Goal: Find specific page/section: Find specific page/section

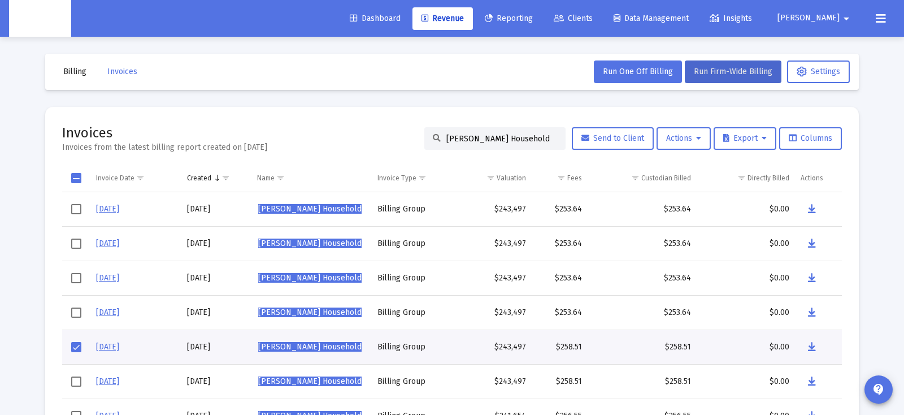
scroll to position [40, 0]
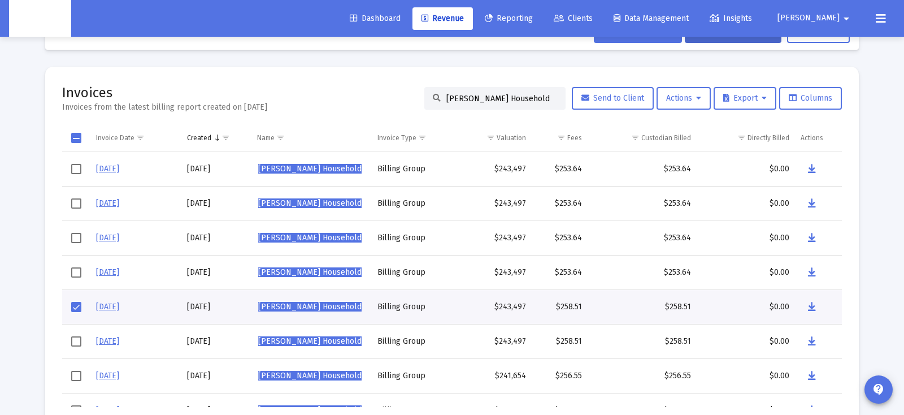
click at [529, 92] on div "[PERSON_NAME] Household" at bounding box center [494, 98] width 141 height 23
click at [526, 95] on input "[PERSON_NAME] Household" at bounding box center [501, 99] width 111 height 10
click at [526, 96] on input "[PERSON_NAME] Household" at bounding box center [501, 99] width 111 height 10
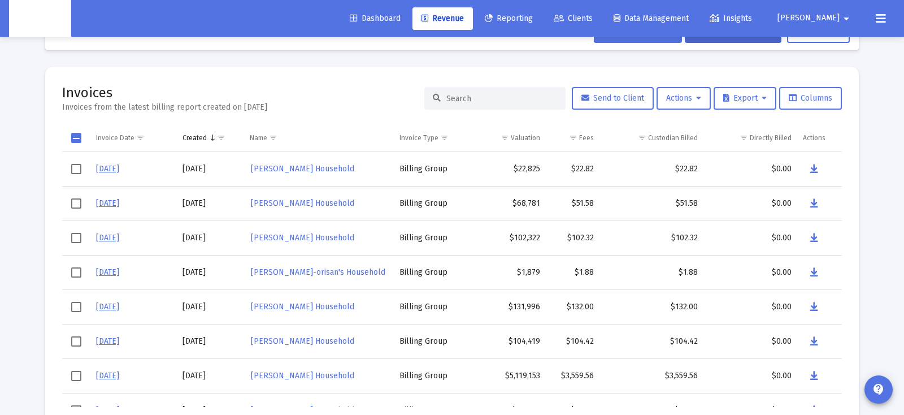
click at [467, 101] on input at bounding box center [501, 99] width 111 height 10
paste input "[PERSON_NAME] Household"
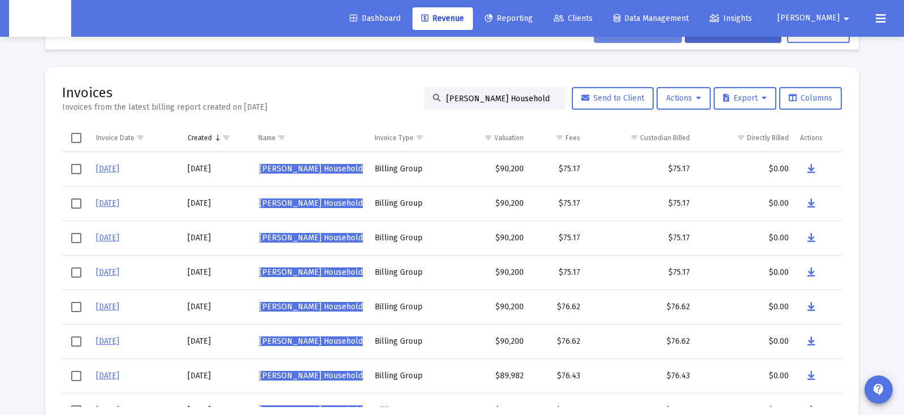
scroll to position [41, 0]
click at [77, 305] on span "Select row" at bounding box center [76, 306] width 10 height 10
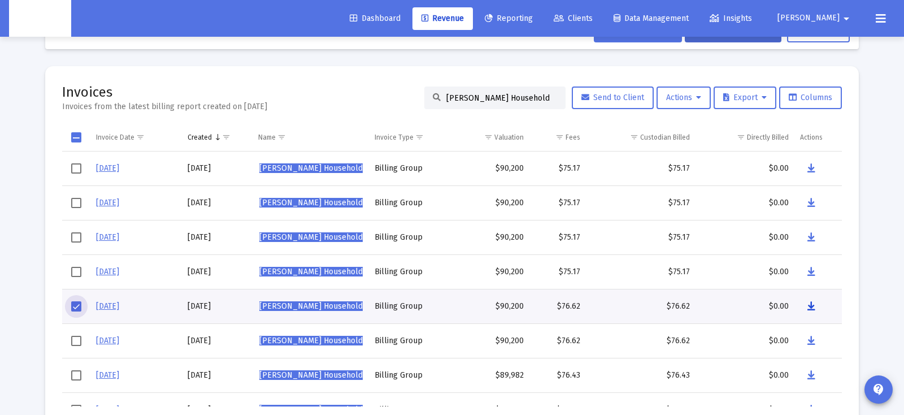
click at [807, 304] on icon "Data grid" at bounding box center [811, 306] width 8 height 14
click at [476, 95] on input "[PERSON_NAME] Household" at bounding box center [501, 98] width 111 height 10
paste input "[PERSON_NAME]"
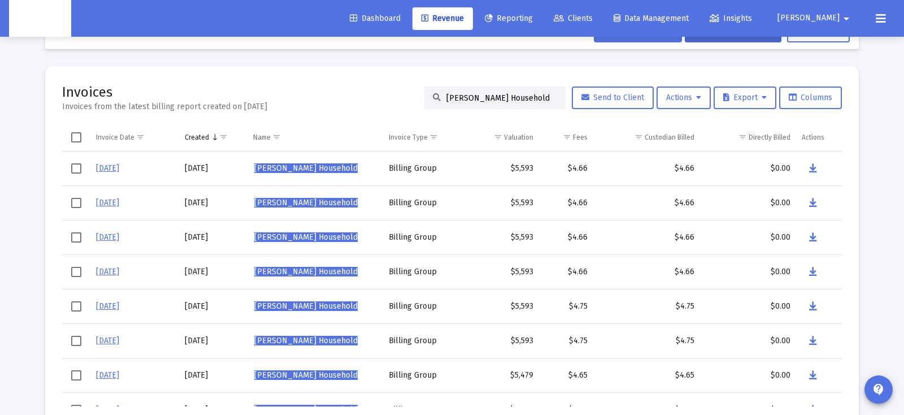
click at [77, 306] on span "Select row" at bounding box center [76, 306] width 10 height 10
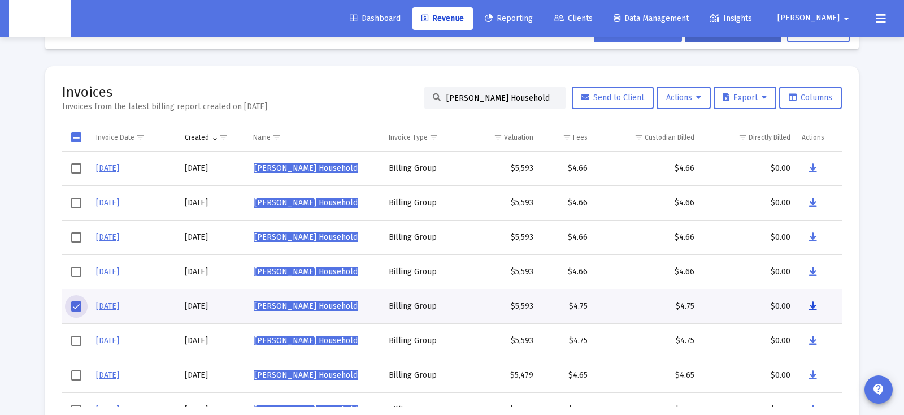
click at [816, 308] on icon "Data grid" at bounding box center [813, 306] width 8 height 14
click at [518, 103] on div "[PERSON_NAME] Household" at bounding box center [494, 97] width 141 height 23
click at [519, 102] on div "[PERSON_NAME] Household" at bounding box center [494, 97] width 141 height 23
click at [519, 102] on input "[PERSON_NAME] Household" at bounding box center [501, 98] width 111 height 10
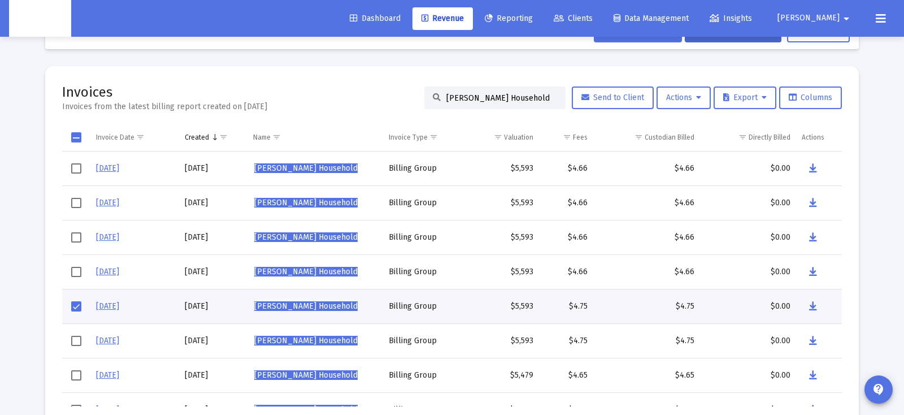
click at [519, 102] on input "[PERSON_NAME] Household" at bounding box center [501, 98] width 111 height 10
paste input "istair King"
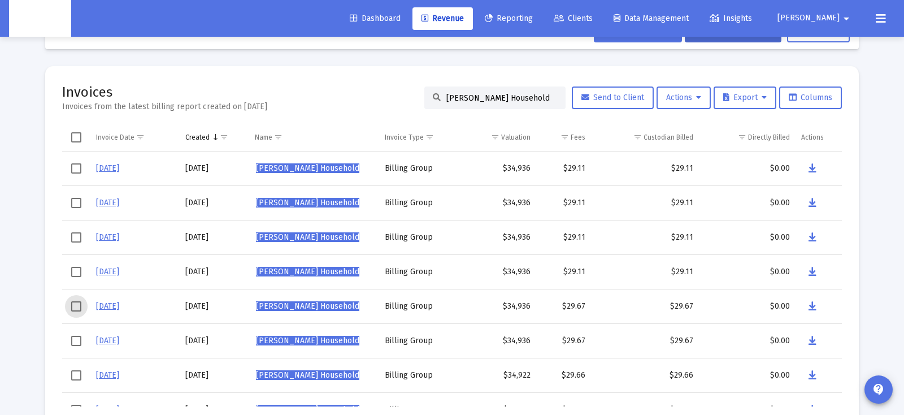
click at [74, 306] on span "Select row" at bounding box center [76, 306] width 10 height 10
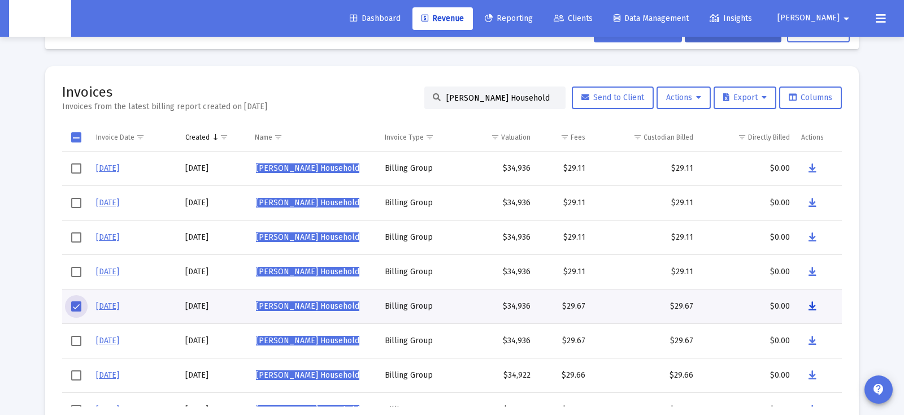
click at [814, 302] on icon "Data grid" at bounding box center [813, 306] width 8 height 14
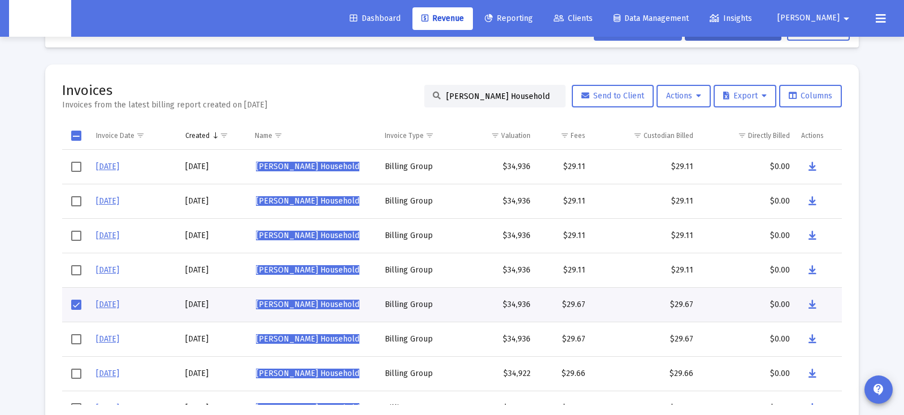
click at [483, 98] on input "[PERSON_NAME] Household" at bounding box center [501, 97] width 111 height 10
paste input "[PERSON_NAME]"
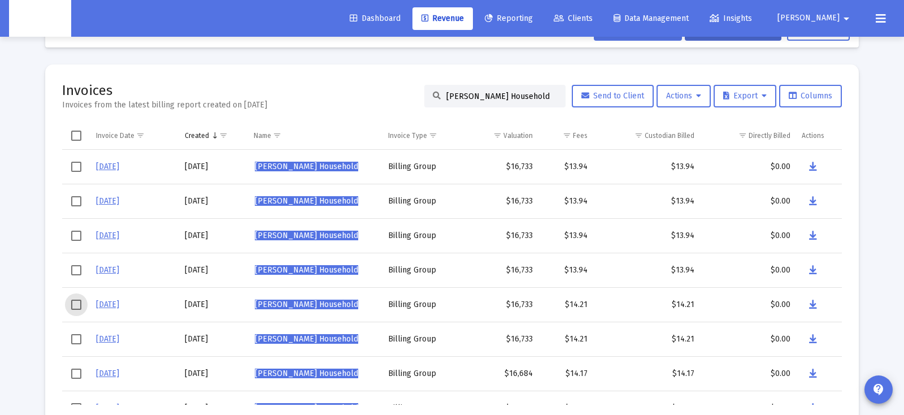
click at [79, 305] on span "Select row" at bounding box center [76, 304] width 10 height 10
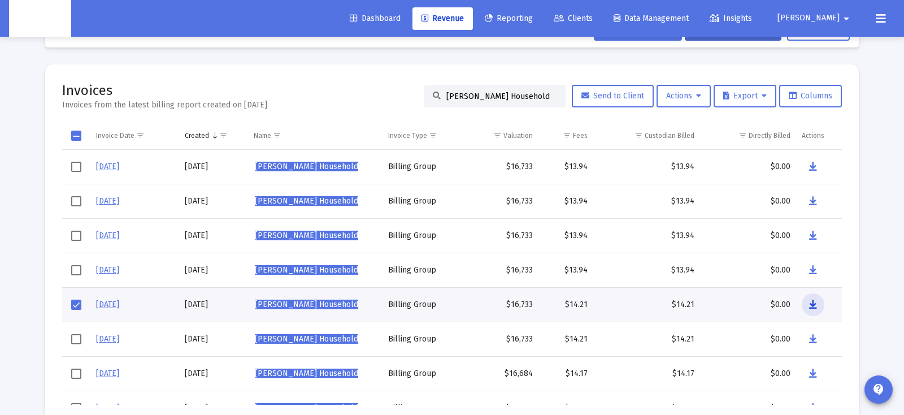
click at [817, 300] on button "Data grid" at bounding box center [813, 304] width 23 height 23
click at [488, 88] on div "[PERSON_NAME] Household" at bounding box center [494, 96] width 141 height 23
click at [487, 90] on div "[PERSON_NAME] Household" at bounding box center [494, 96] width 141 height 23
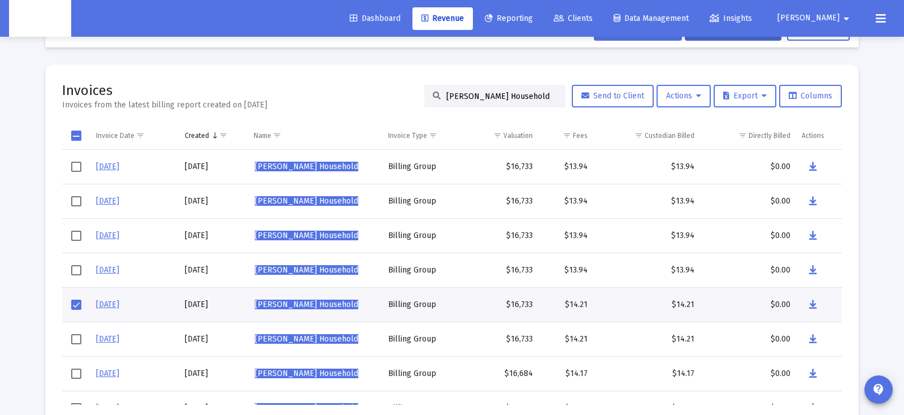
click at [487, 90] on div "[PERSON_NAME] Household" at bounding box center [494, 96] width 141 height 23
click at [486, 92] on input "[PERSON_NAME] Household" at bounding box center [501, 97] width 111 height 10
click at [485, 92] on input "[PERSON_NAME] Household" at bounding box center [501, 97] width 111 height 10
paste input "[PERSON_NAME]"
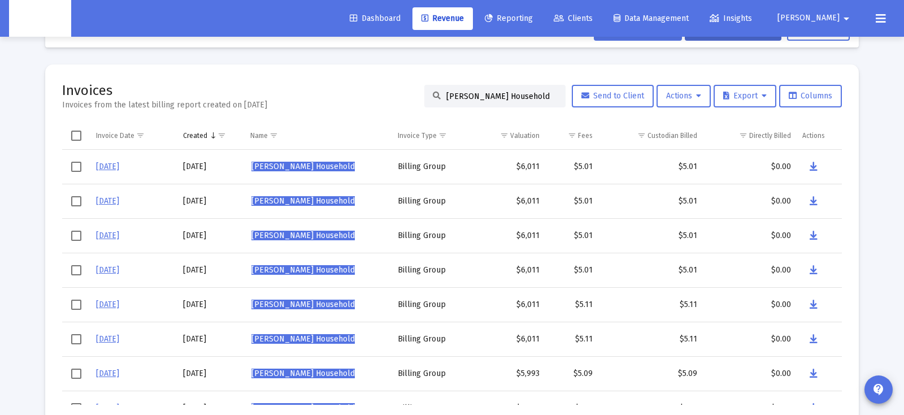
click at [77, 303] on span "Select row" at bounding box center [76, 304] width 10 height 10
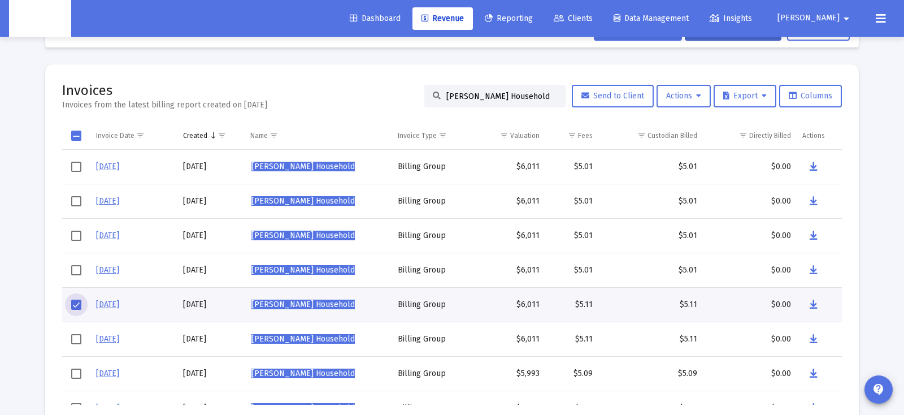
scroll to position [42, 0]
click at [810, 304] on icon "Data grid" at bounding box center [814, 305] width 8 height 14
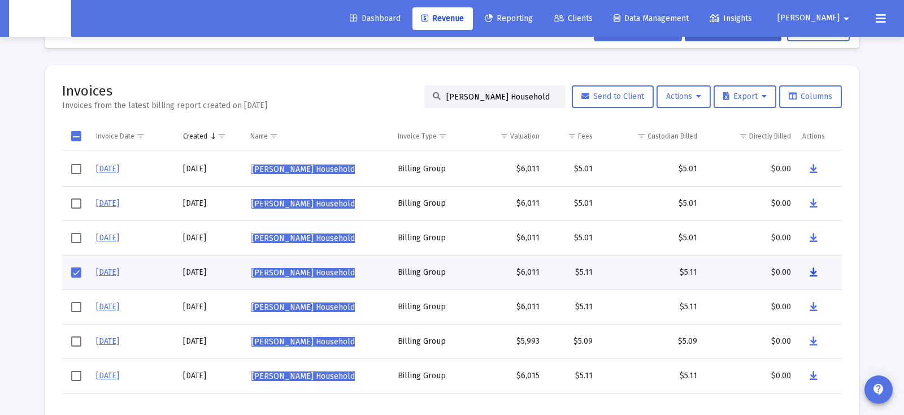
scroll to position [34, 0]
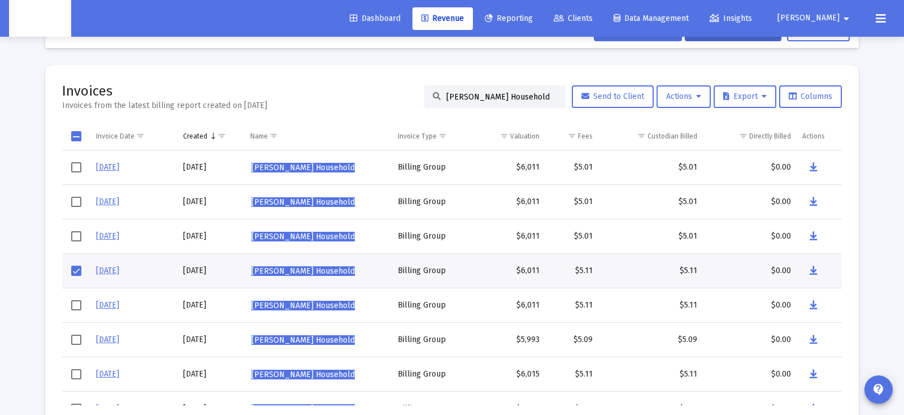
click at [473, 95] on input "[PERSON_NAME] Household" at bounding box center [501, 97] width 111 height 10
paste input "[PERSON_NAME]"
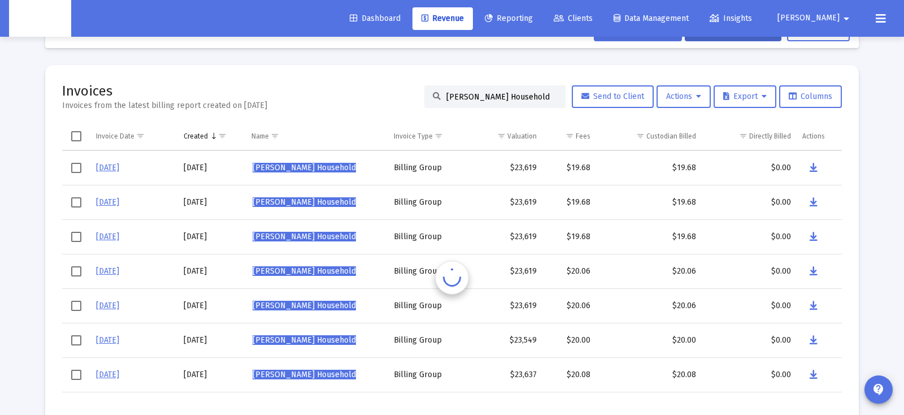
scroll to position [0, 0]
click at [77, 304] on span "Select row" at bounding box center [76, 305] width 10 height 10
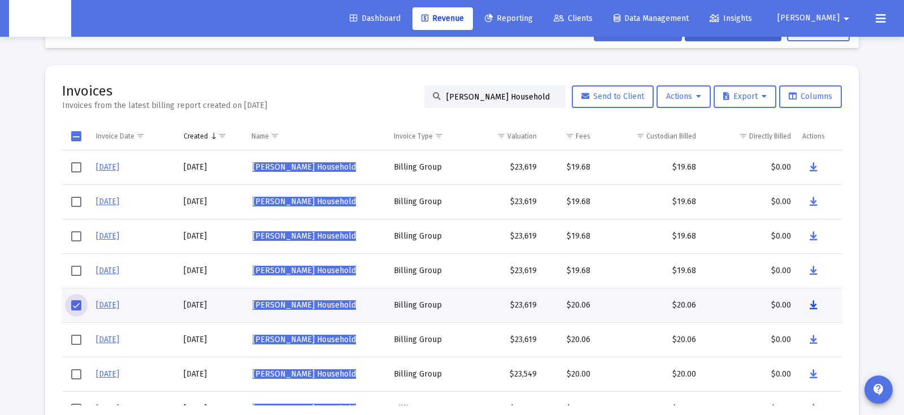
click at [810, 303] on icon "Data grid" at bounding box center [814, 305] width 8 height 14
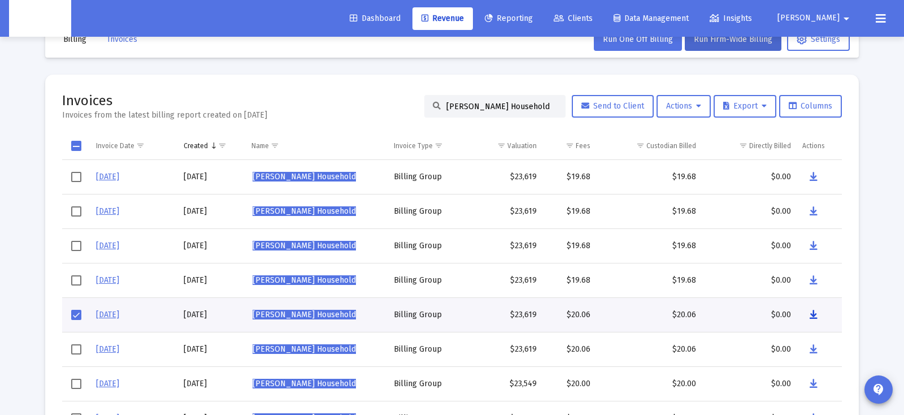
scroll to position [31, 0]
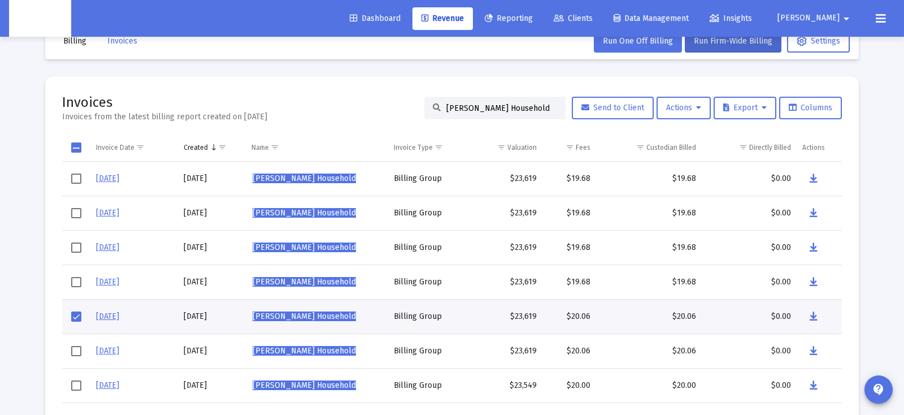
click at [482, 101] on div "[PERSON_NAME] Household" at bounding box center [494, 108] width 141 height 23
click at [480, 105] on input "[PERSON_NAME] Household" at bounding box center [501, 108] width 111 height 10
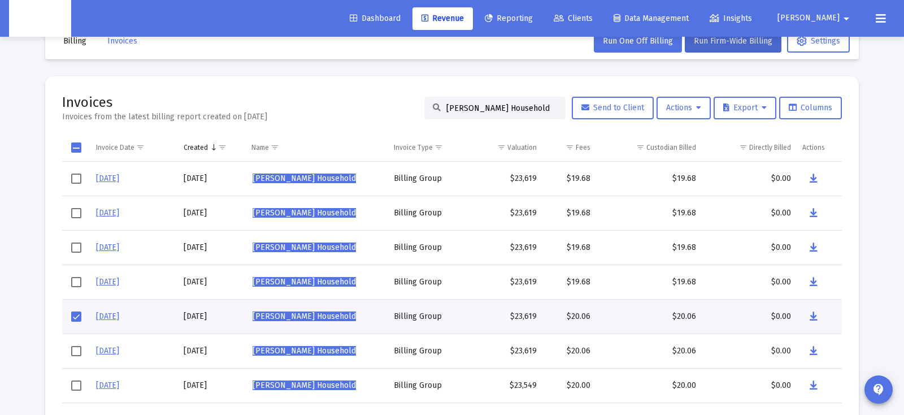
paste input "[PERSON_NAME]"
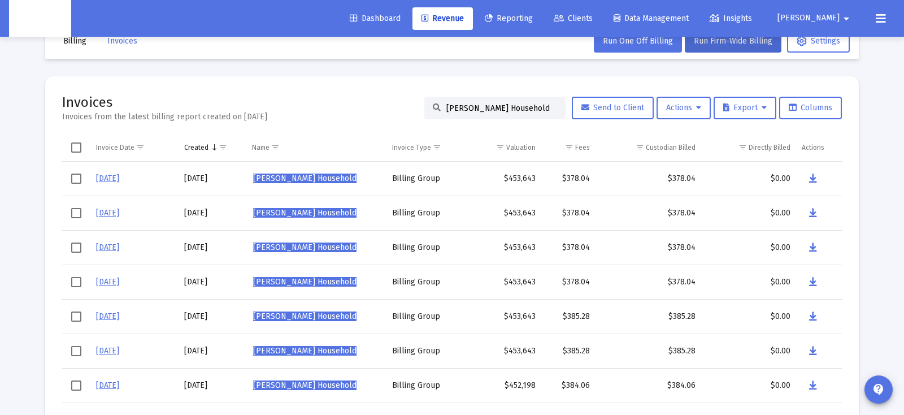
type input "[PERSON_NAME] Household"
click at [72, 314] on span "Select row" at bounding box center [76, 316] width 10 height 10
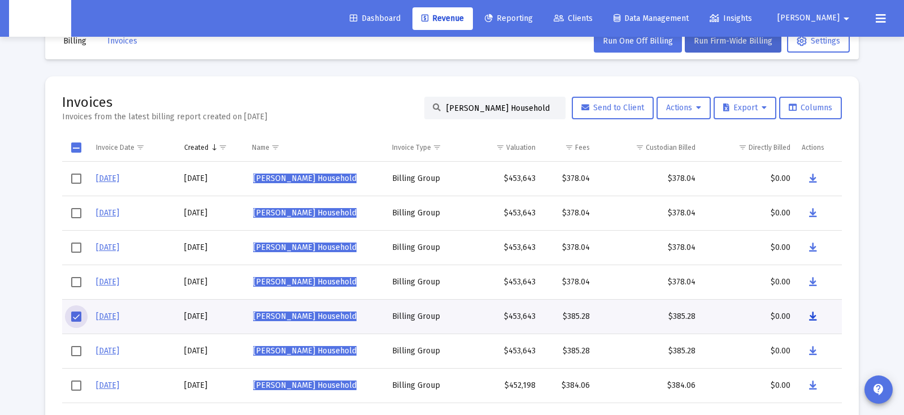
click at [816, 314] on icon "Data grid" at bounding box center [813, 317] width 8 height 14
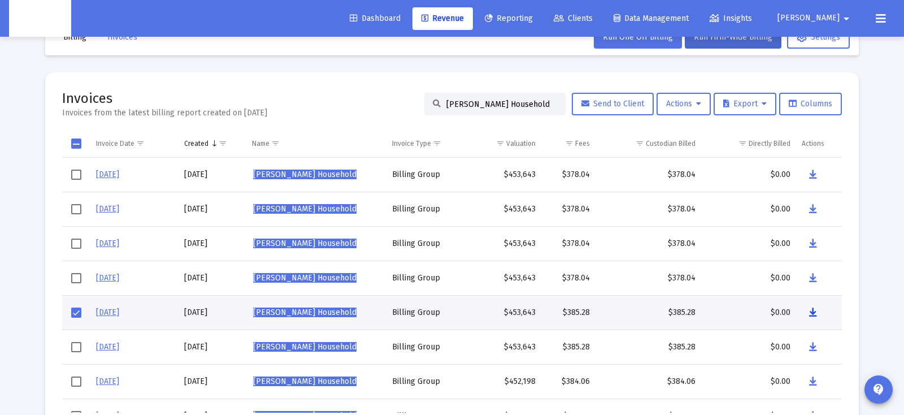
scroll to position [35, 0]
